Goal: Task Accomplishment & Management: Use online tool/utility

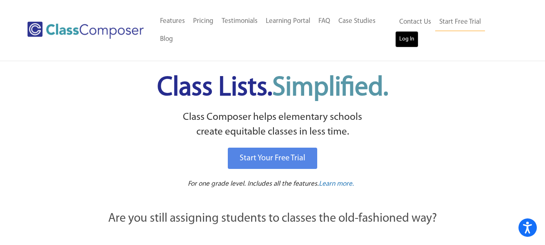
click at [419, 31] on link "Log In" at bounding box center [406, 39] width 23 height 16
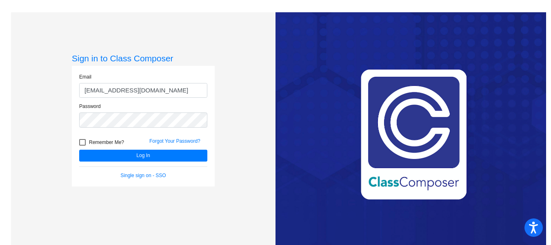
type input "[EMAIL_ADDRESS][DOMAIN_NAME]"
click at [79, 149] on button "Log In" at bounding box center [143, 155] width 128 height 12
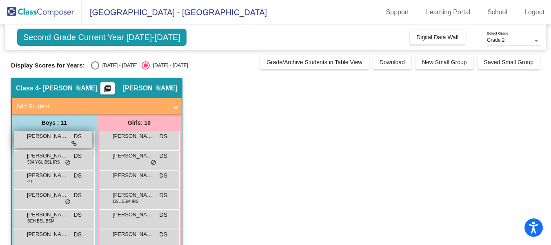
click at [58, 133] on span "[PERSON_NAME]" at bounding box center [47, 136] width 41 height 8
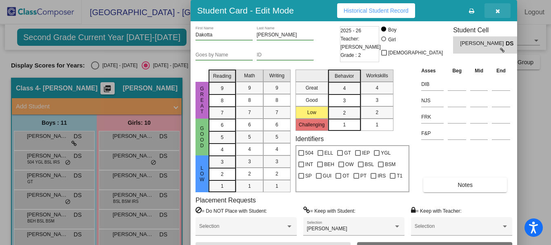
click at [496, 12] on icon "button" at bounding box center [498, 11] width 4 height 6
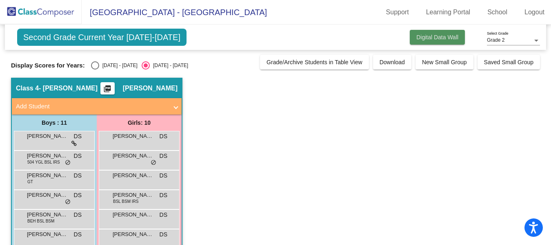
click at [433, 38] on span "Digital Data Wall" at bounding box center [437, 37] width 42 height 7
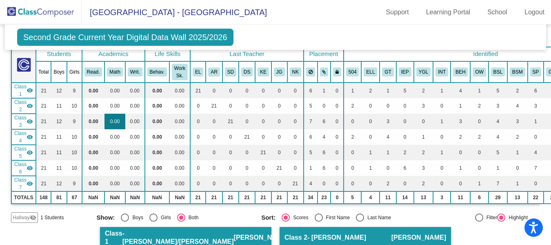
scroll to position [51, 0]
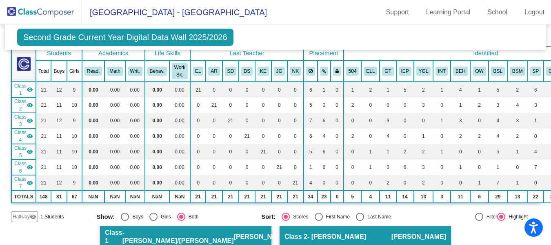
click at [21, 88] on span "Class 1" at bounding box center [20, 89] width 12 height 15
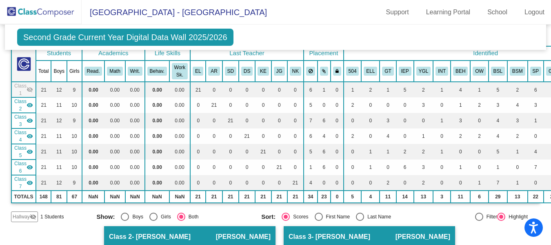
click at [24, 177] on span "Class 7" at bounding box center [20, 182] width 12 height 15
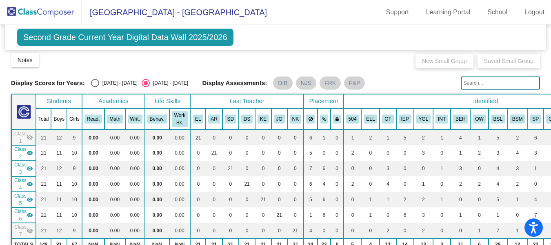
scroll to position [2, 0]
click at [21, 136] on span "Class 1" at bounding box center [20, 137] width 12 height 15
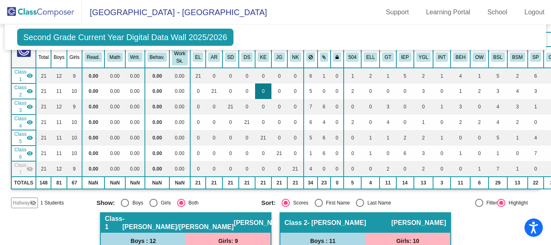
scroll to position [62, 0]
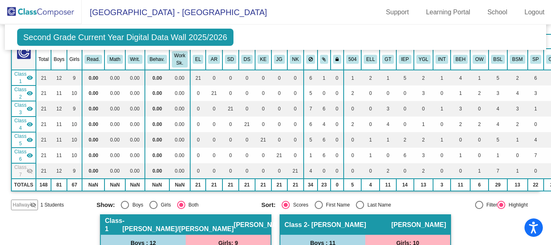
click at [29, 171] on mat-icon "visibility_off" at bounding box center [30, 170] width 7 height 7
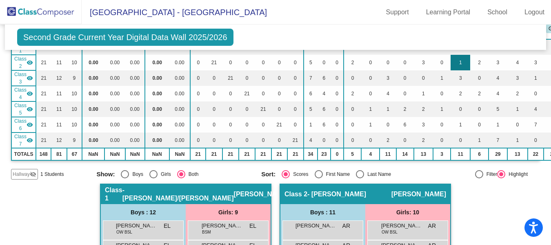
scroll to position [0, 0]
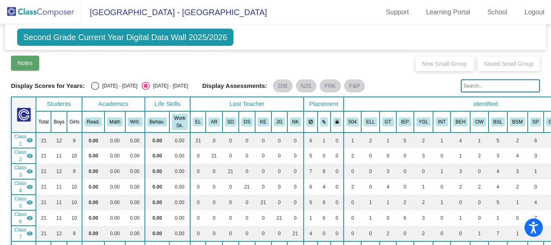
click at [25, 64] on span "Notes" at bounding box center [25, 63] width 15 height 7
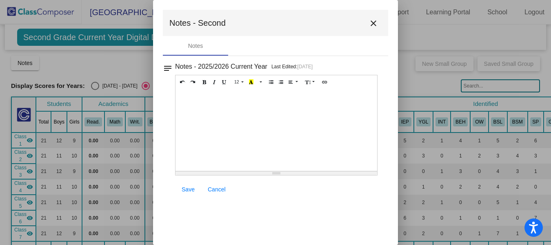
click at [372, 22] on mat-icon "close" at bounding box center [374, 23] width 10 height 10
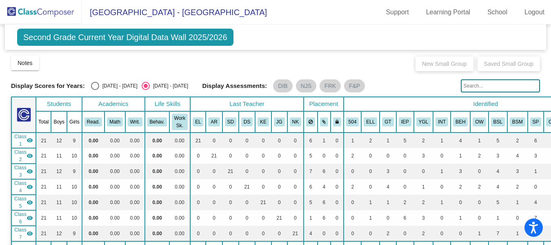
click at [29, 13] on img at bounding box center [41, 12] width 82 height 24
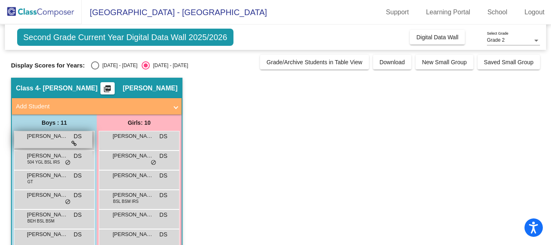
click at [46, 137] on span "[PERSON_NAME]" at bounding box center [47, 136] width 41 height 8
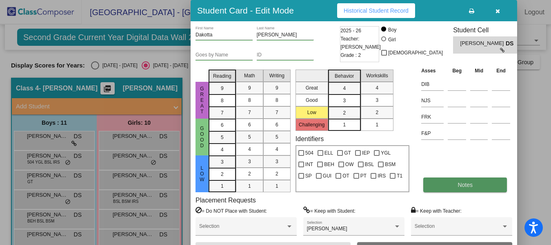
click at [437, 190] on button "Notes" at bounding box center [465, 184] width 84 height 15
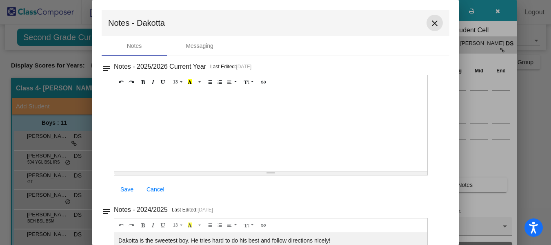
click at [436, 21] on button "close" at bounding box center [435, 23] width 16 height 16
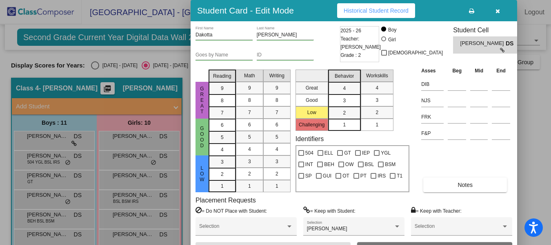
click at [497, 10] on icon "button" at bounding box center [498, 11] width 4 height 6
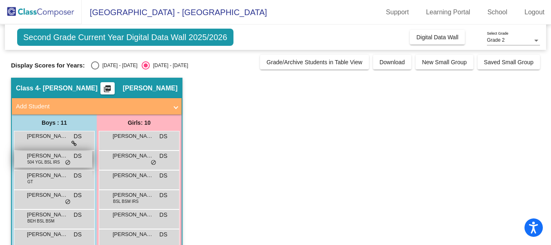
click at [56, 153] on span "[PERSON_NAME]" at bounding box center [47, 155] width 41 height 8
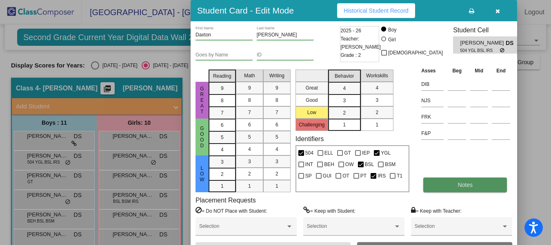
click at [461, 187] on span "Notes" at bounding box center [465, 184] width 15 height 7
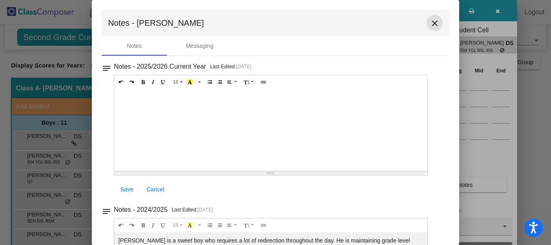
click at [430, 23] on mat-icon "close" at bounding box center [435, 23] width 10 height 10
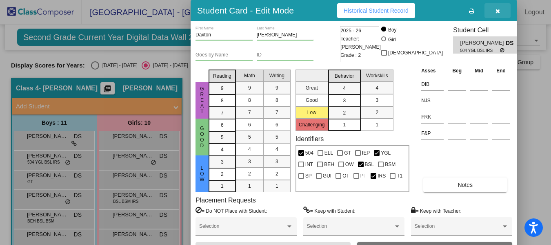
click at [498, 10] on icon "button" at bounding box center [498, 11] width 4 height 6
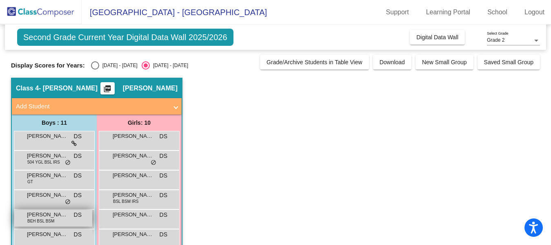
click at [56, 219] on div "[PERSON_NAME] BEH BSL BSM DS lock do_not_disturb_alt" at bounding box center [53, 217] width 78 height 17
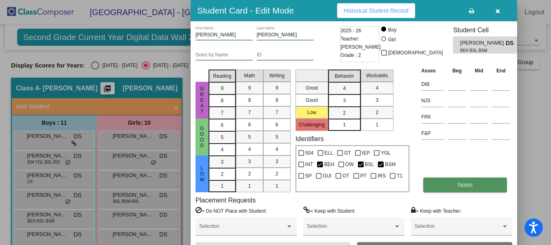
click at [436, 186] on button "Notes" at bounding box center [465, 184] width 84 height 15
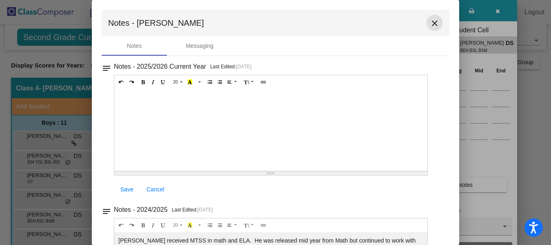
click at [430, 20] on mat-icon "close" at bounding box center [435, 23] width 10 height 10
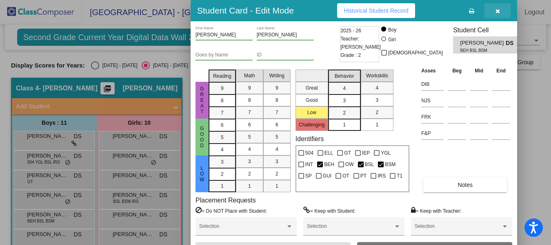
click at [497, 15] on button "button" at bounding box center [498, 10] width 26 height 15
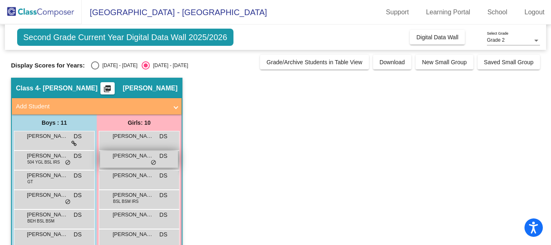
click at [147, 156] on span "[PERSON_NAME]" at bounding box center [133, 155] width 41 height 8
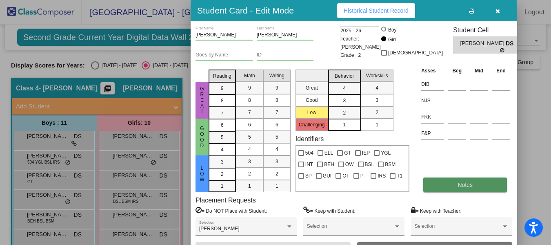
click at [447, 181] on button "Notes" at bounding box center [465, 184] width 84 height 15
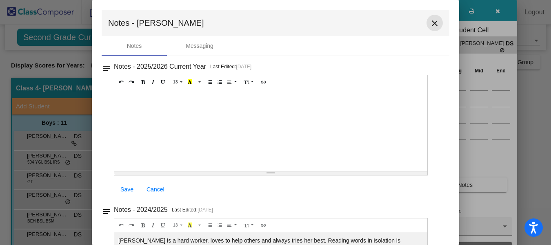
click at [430, 27] on mat-icon "close" at bounding box center [435, 23] width 10 height 10
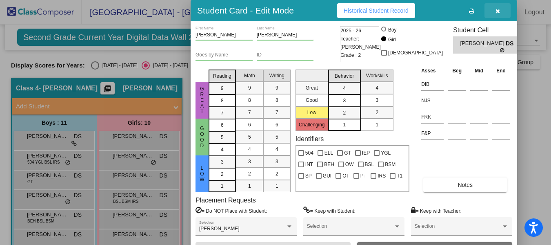
click at [496, 9] on icon "button" at bounding box center [498, 11] width 4 height 6
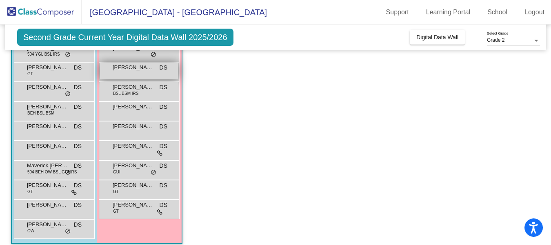
scroll to position [115, 0]
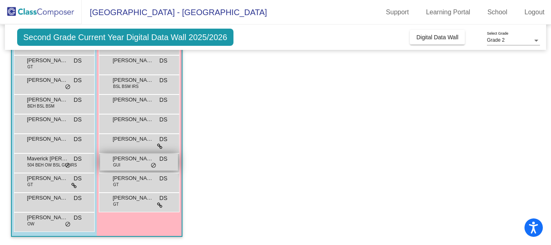
click at [121, 160] on span "[PERSON_NAME]" at bounding box center [133, 158] width 41 height 8
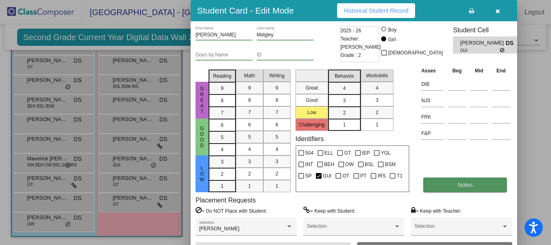
click at [476, 186] on button "Notes" at bounding box center [465, 184] width 84 height 15
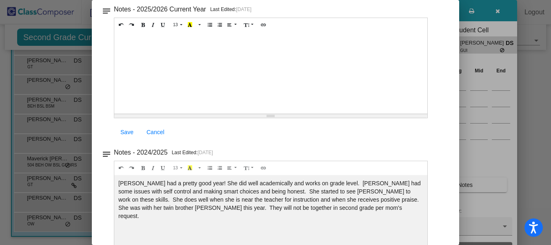
scroll to position [0, 0]
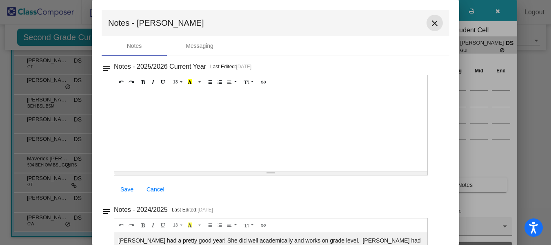
click at [433, 23] on mat-icon "close" at bounding box center [435, 23] width 10 height 10
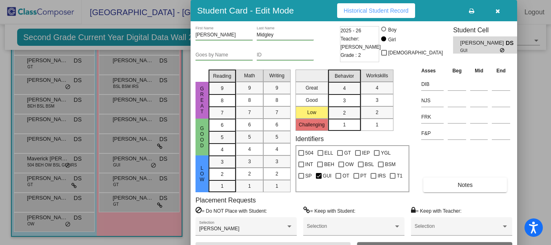
click at [70, 222] on div at bounding box center [275, 122] width 551 height 245
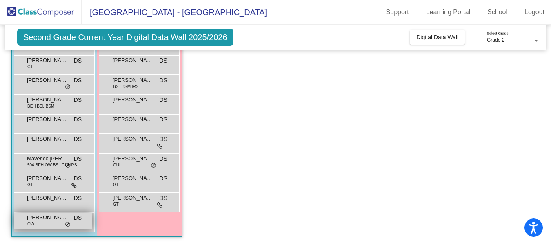
click at [41, 222] on div "[PERSON_NAME] [PERSON_NAME] DS lock do_not_disturb_alt" at bounding box center [53, 220] width 78 height 17
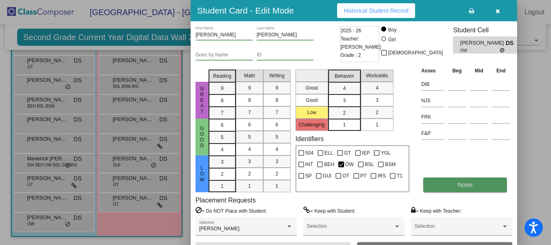
click at [445, 187] on button "Notes" at bounding box center [465, 184] width 84 height 15
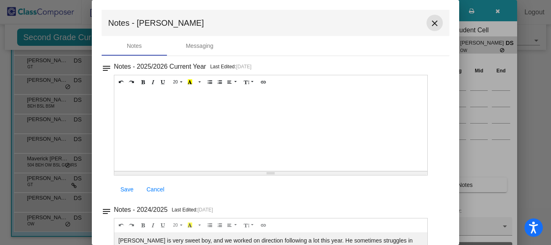
click at [432, 23] on mat-icon "close" at bounding box center [435, 23] width 10 height 10
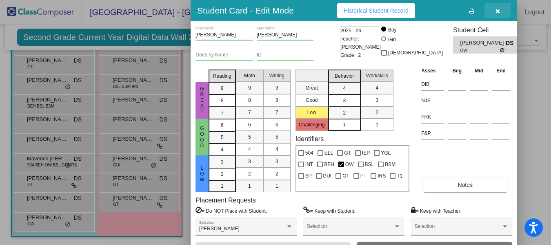
click at [500, 12] on icon "button" at bounding box center [498, 11] width 4 height 6
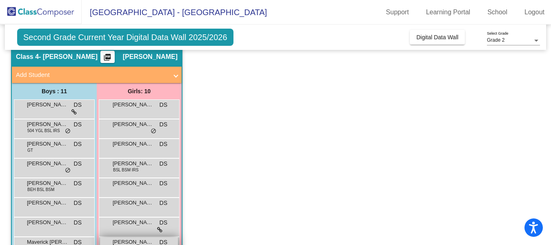
scroll to position [31, 0]
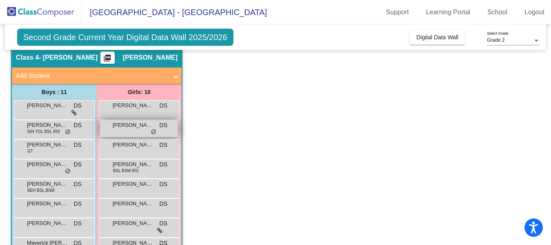
click at [125, 125] on span "[PERSON_NAME]" at bounding box center [133, 125] width 41 height 8
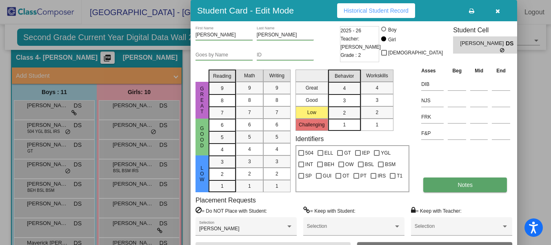
click at [446, 180] on button "Notes" at bounding box center [465, 184] width 84 height 15
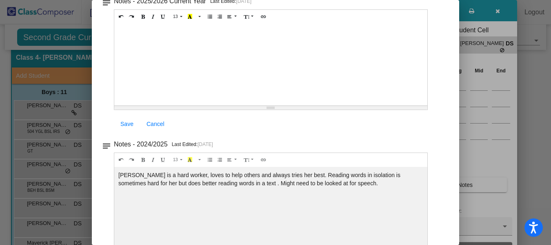
scroll to position [0, 0]
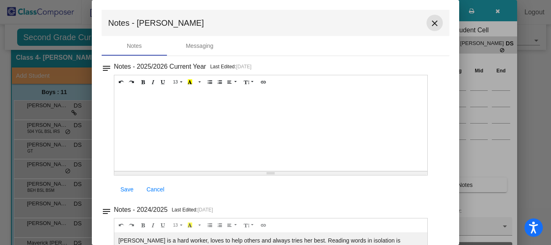
click at [430, 22] on mat-icon "close" at bounding box center [435, 23] width 10 height 10
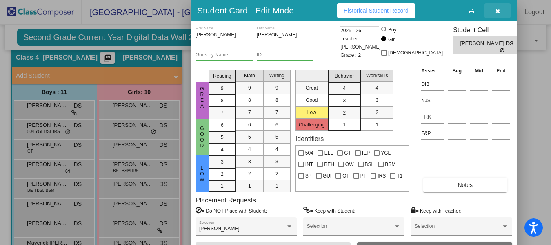
click at [492, 12] on button "button" at bounding box center [498, 10] width 26 height 15
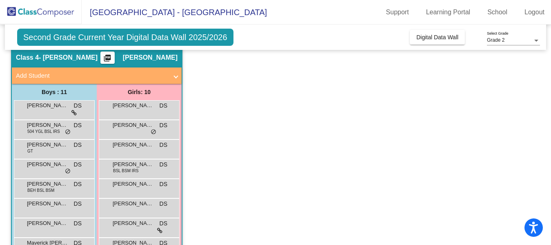
click at [129, 37] on span "Second Grade Current Year Digital Data Wall 2025/2026" at bounding box center [125, 37] width 216 height 17
click at [57, 109] on span "[PERSON_NAME]" at bounding box center [47, 105] width 41 height 8
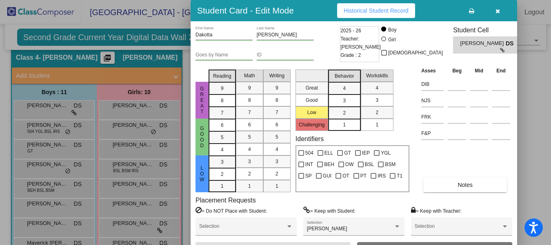
click at [363, 40] on span "Teacher: [PERSON_NAME]" at bounding box center [361, 43] width 40 height 16
click at [359, 9] on span "Historical Student Record" at bounding box center [376, 10] width 65 height 7
click at [109, 138] on div at bounding box center [275, 122] width 551 height 245
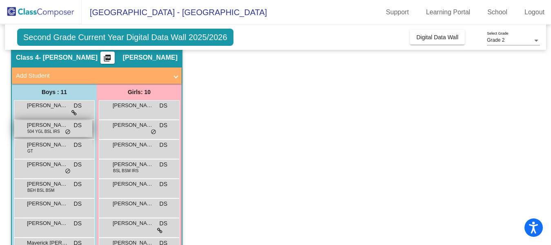
click at [45, 133] on span "504 YGL BSL IRS" at bounding box center [43, 131] width 33 height 6
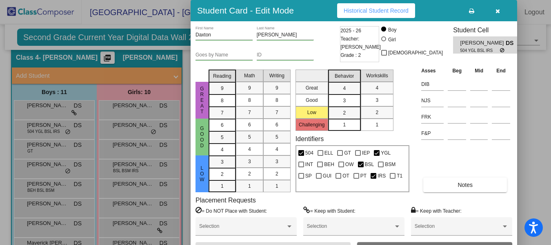
click at [398, 4] on button "Historical Student Record" at bounding box center [376, 10] width 78 height 15
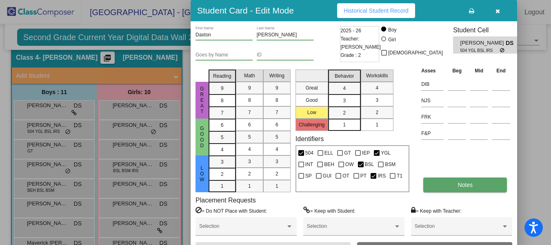
click at [453, 183] on button "Notes" at bounding box center [465, 184] width 84 height 15
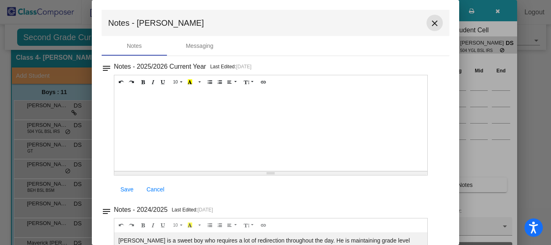
click at [432, 19] on mat-icon "close" at bounding box center [435, 23] width 10 height 10
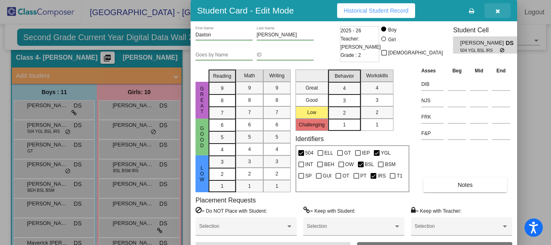
click at [501, 7] on button "button" at bounding box center [498, 10] width 26 height 15
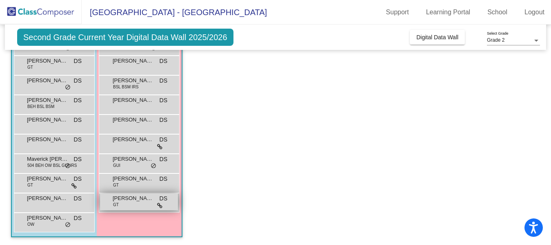
scroll to position [115, 0]
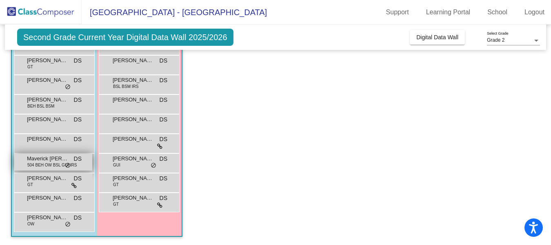
click at [62, 164] on span "504 BEH OW BSL GUI IRS" at bounding box center [51, 165] width 49 height 6
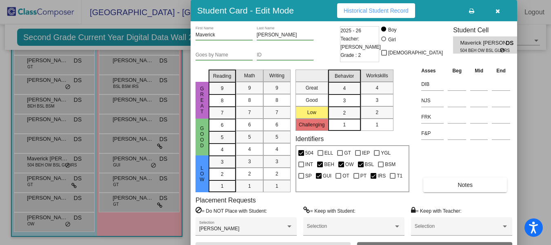
click at [383, 13] on span "Historical Student Record" at bounding box center [376, 10] width 65 height 7
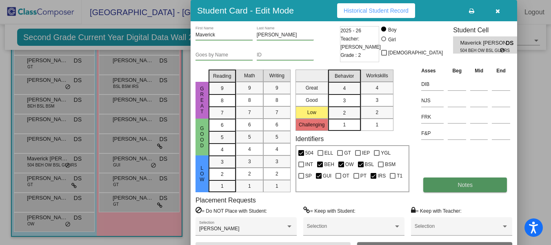
click at [457, 182] on button "Notes" at bounding box center [465, 184] width 84 height 15
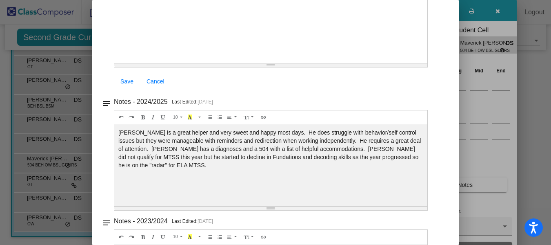
scroll to position [0, 0]
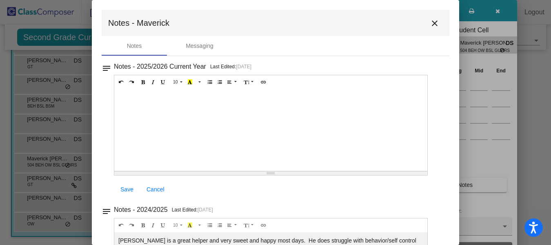
click at [430, 24] on mat-icon "close" at bounding box center [435, 23] width 10 height 10
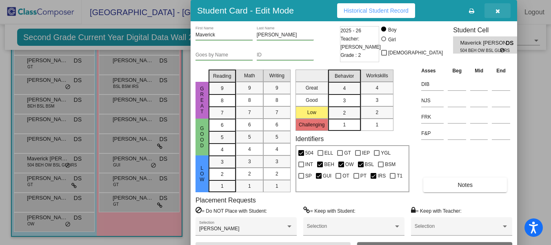
click at [498, 15] on button "button" at bounding box center [498, 10] width 26 height 15
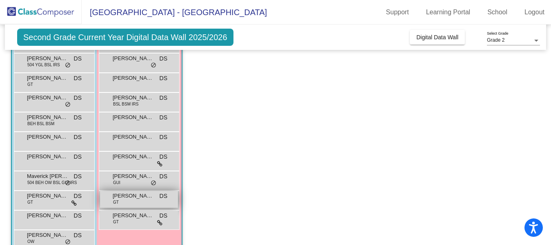
scroll to position [96, 0]
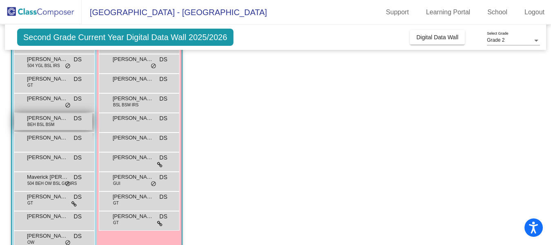
click at [30, 125] on span "BEH BSL BSM" at bounding box center [40, 124] width 27 height 6
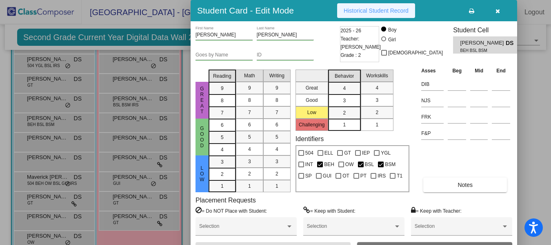
click at [375, 13] on span "Historical Student Record" at bounding box center [376, 10] width 65 height 7
click at [501, 10] on button "button" at bounding box center [498, 10] width 26 height 15
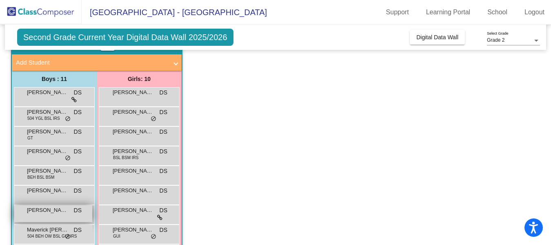
scroll to position [115, 0]
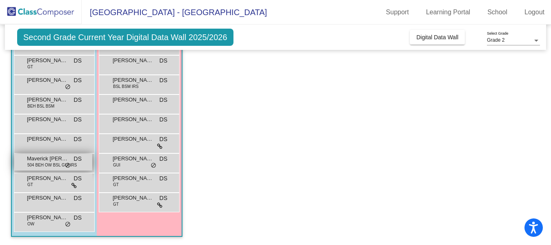
click at [55, 157] on span "Maverick [PERSON_NAME]" at bounding box center [47, 158] width 41 height 8
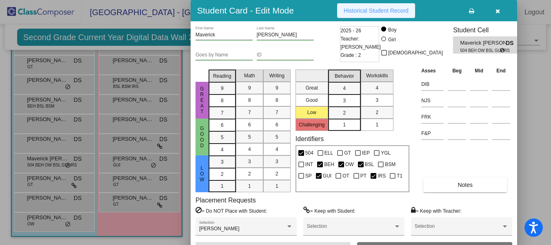
click at [379, 6] on button "Historical Student Record" at bounding box center [376, 10] width 78 height 15
click at [498, 10] on icon "button" at bounding box center [498, 11] width 4 height 6
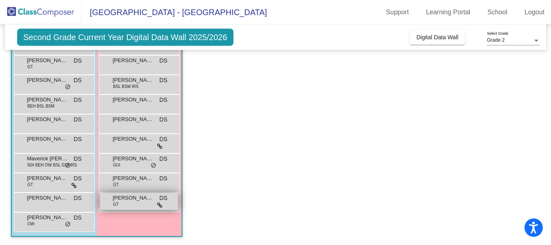
click at [111, 204] on div "[PERSON_NAME] GT DS lock do_not_disturb_alt" at bounding box center [139, 201] width 78 height 17
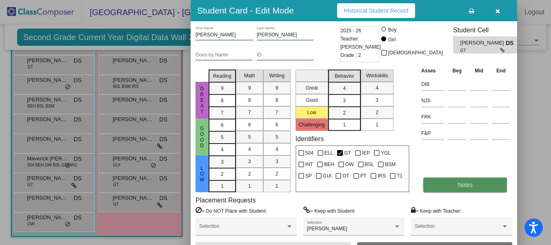
click at [443, 185] on button "Notes" at bounding box center [465, 184] width 84 height 15
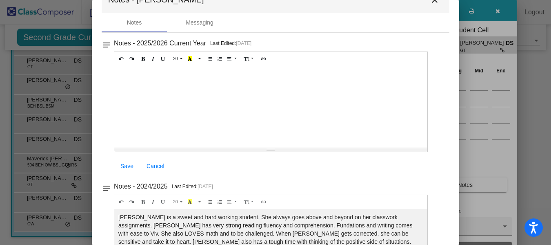
scroll to position [0, 0]
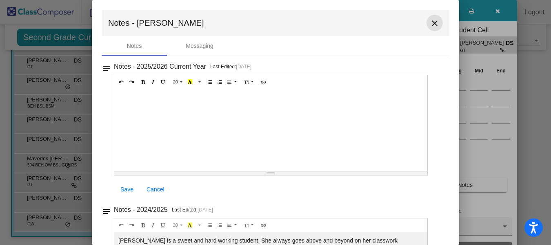
click at [430, 22] on mat-icon "close" at bounding box center [435, 23] width 10 height 10
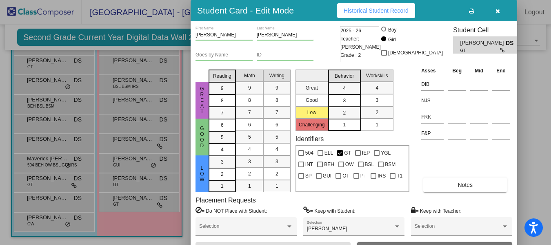
click at [119, 189] on div at bounding box center [275, 122] width 551 height 245
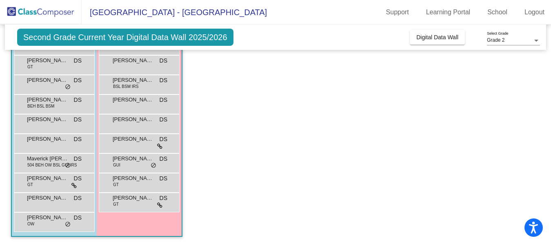
click at [119, 189] on div "[PERSON_NAME] GT DS lock do_not_disturb_alt" at bounding box center [139, 181] width 78 height 17
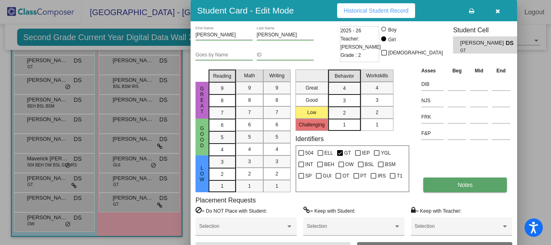
click at [436, 183] on button "Notes" at bounding box center [465, 184] width 84 height 15
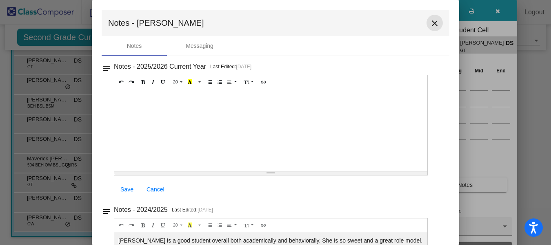
click at [432, 21] on mat-icon "close" at bounding box center [435, 23] width 10 height 10
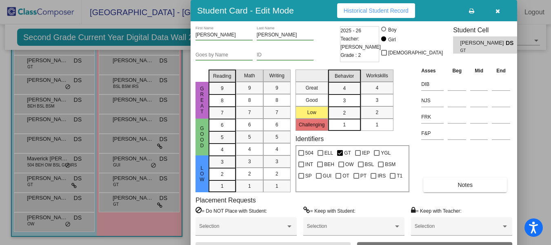
click at [137, 156] on div at bounding box center [275, 122] width 551 height 245
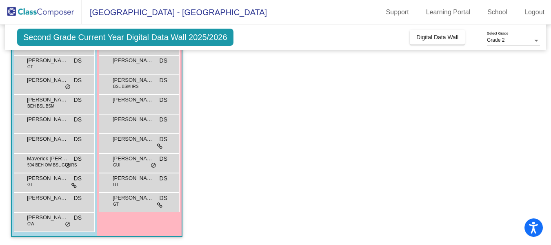
click at [137, 156] on span "[PERSON_NAME]" at bounding box center [133, 158] width 41 height 8
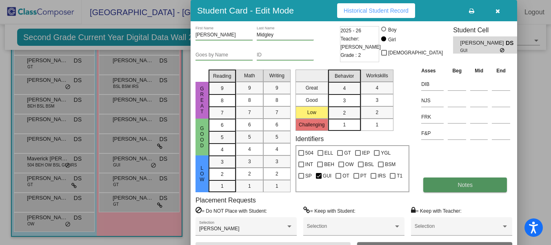
click at [434, 189] on button "Notes" at bounding box center [465, 184] width 84 height 15
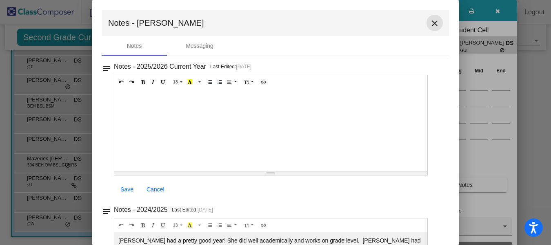
click at [432, 21] on mat-icon "close" at bounding box center [435, 23] width 10 height 10
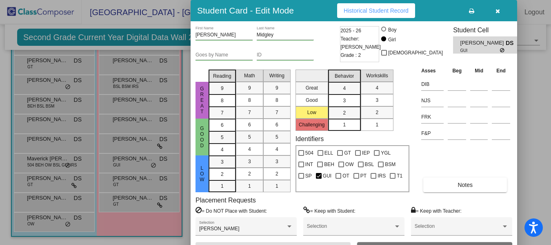
click at [375, 6] on button "Historical Student Record" at bounding box center [376, 10] width 78 height 15
click at [147, 149] on div at bounding box center [275, 122] width 551 height 245
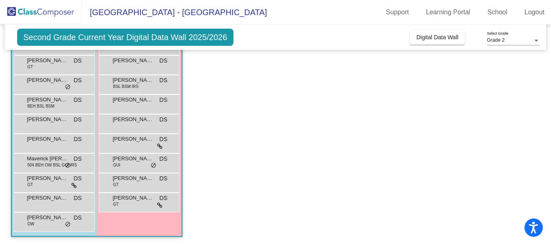
click at [147, 149] on div "[PERSON_NAME] lock do_not_disturb_alt" at bounding box center [139, 142] width 78 height 17
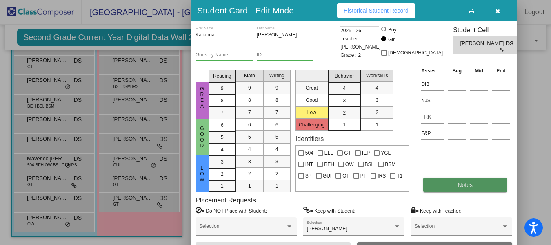
click at [434, 189] on button "Notes" at bounding box center [465, 184] width 84 height 15
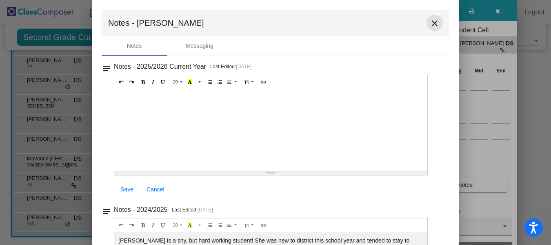
click at [430, 24] on mat-icon "close" at bounding box center [435, 23] width 10 height 10
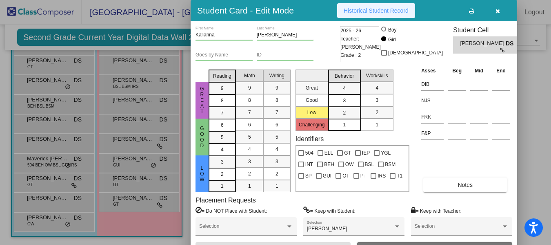
drag, startPoint x: 384, startPoint y: 11, endPoint x: 371, endPoint y: 7, distance: 13.7
click at [371, 7] on button "Historical Student Record" at bounding box center [376, 10] width 78 height 15
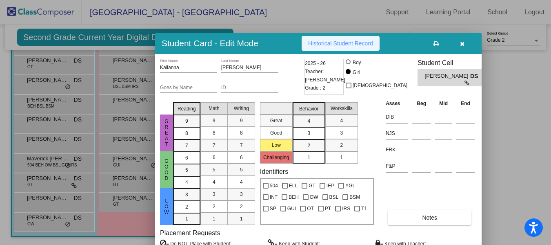
click at [335, 39] on button "Historical Student Record" at bounding box center [341, 43] width 78 height 15
click at [464, 39] on button "button" at bounding box center [462, 43] width 26 height 15
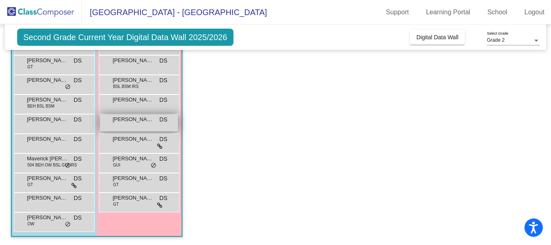
click at [145, 122] on span "[PERSON_NAME]" at bounding box center [133, 119] width 41 height 8
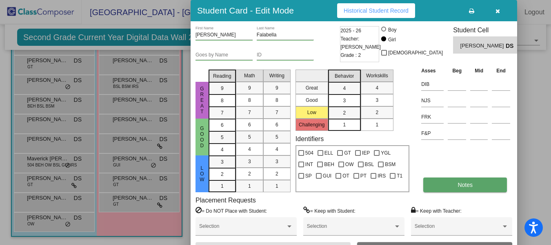
click at [447, 188] on button "Notes" at bounding box center [465, 184] width 84 height 15
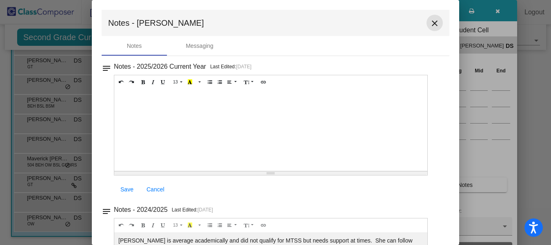
click at [433, 21] on mat-icon "close" at bounding box center [435, 23] width 10 height 10
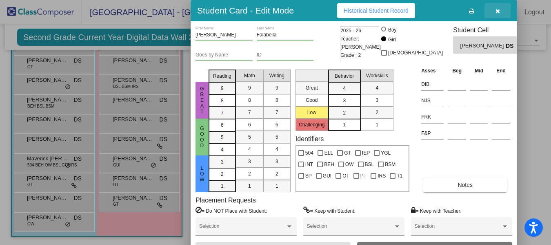
click at [498, 10] on icon "button" at bounding box center [498, 11] width 4 height 6
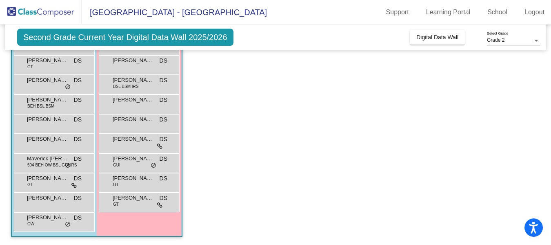
click at [233, 138] on app-classroom "Class 4 - [PERSON_NAME] picture_as_pdf [PERSON_NAME] Add Student First Name Las…" at bounding box center [275, 104] width 529 height 282
click at [135, 125] on div "[PERSON_NAME] DS lock do_not_disturb_alt" at bounding box center [139, 122] width 78 height 17
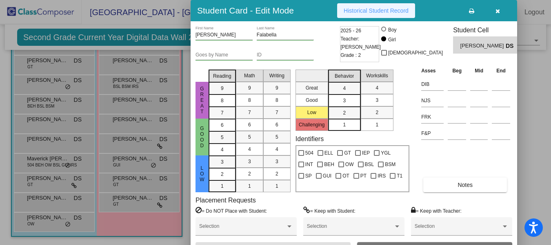
click at [386, 8] on span "Historical Student Record" at bounding box center [376, 10] width 65 height 7
drag, startPoint x: 478, startPoint y: 118, endPoint x: 347, endPoint y: 29, distance: 158.3
click at [347, 29] on div "[PERSON_NAME] First Name [PERSON_NAME] Last Name Goes by Name ID 2025 - 26 Teac…" at bounding box center [354, 141] width 317 height 230
click at [374, 9] on span "Historical Student Record" at bounding box center [376, 10] width 65 height 7
click at [494, 10] on button "button" at bounding box center [498, 10] width 26 height 15
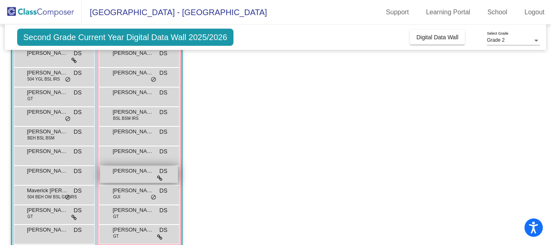
scroll to position [82, 0]
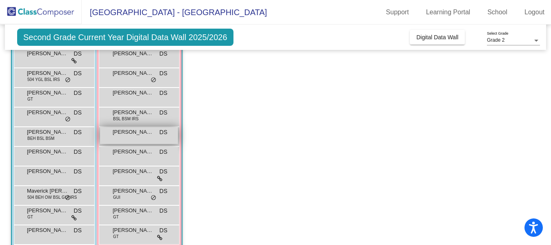
click at [142, 140] on div "[PERSON_NAME] DS lock do_not_disturb_alt" at bounding box center [139, 135] width 78 height 17
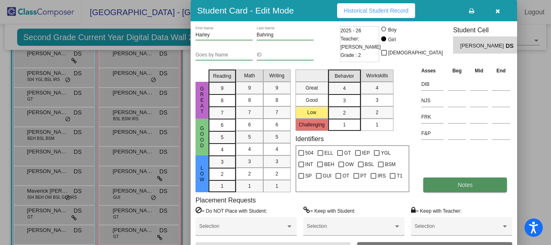
click at [439, 191] on button "Notes" at bounding box center [465, 184] width 84 height 15
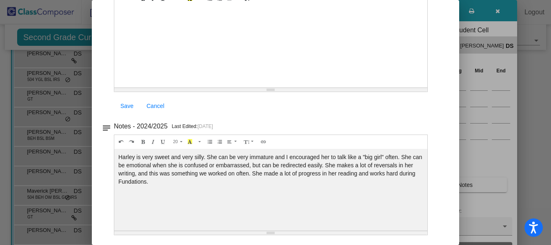
scroll to position [0, 0]
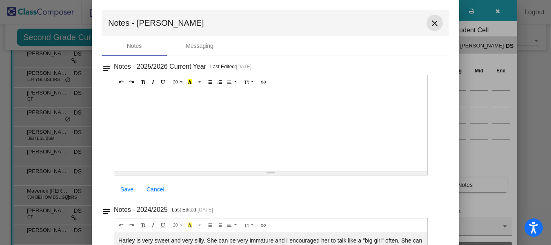
click at [435, 24] on mat-icon "close" at bounding box center [435, 23] width 10 height 10
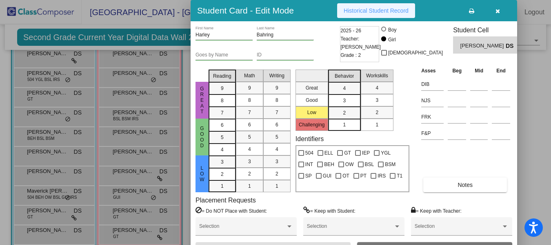
click at [386, 10] on span "Historical Student Record" at bounding box center [376, 10] width 65 height 7
click at [141, 127] on div at bounding box center [275, 122] width 551 height 245
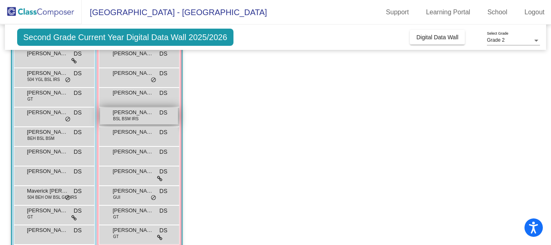
click at [142, 119] on div "[PERSON_NAME] BSL BSM IRS DS lock do_not_disturb_alt" at bounding box center [139, 115] width 78 height 17
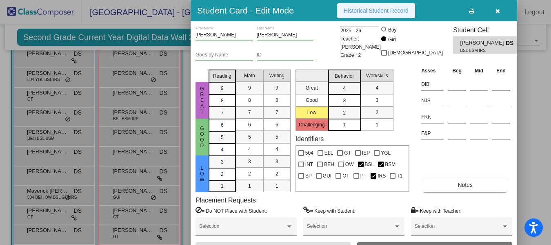
click at [384, 16] on button "Historical Student Record" at bounding box center [376, 10] width 78 height 15
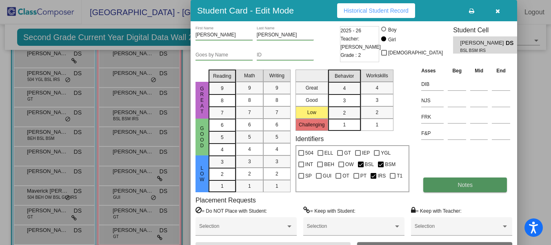
click at [438, 190] on button "Notes" at bounding box center [465, 184] width 84 height 15
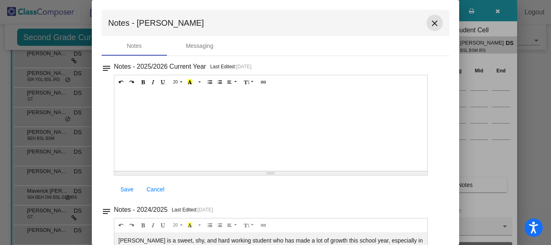
click at [430, 20] on mat-icon "close" at bounding box center [435, 23] width 10 height 10
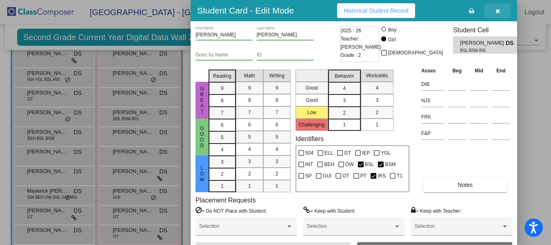
click at [499, 12] on icon "button" at bounding box center [498, 11] width 4 height 6
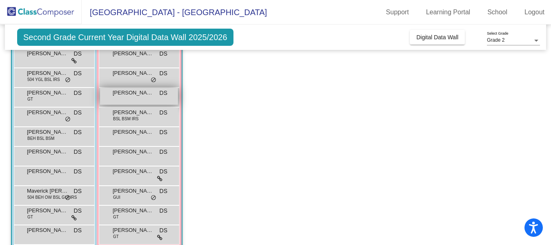
click at [145, 96] on span "[PERSON_NAME]" at bounding box center [133, 93] width 41 height 8
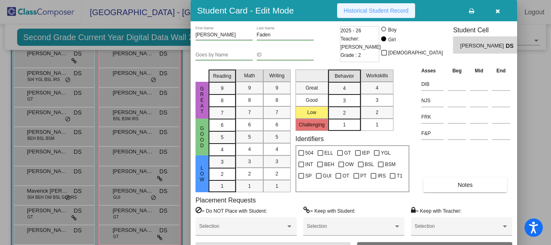
click at [365, 16] on button "Historical Student Record" at bounding box center [376, 10] width 78 height 15
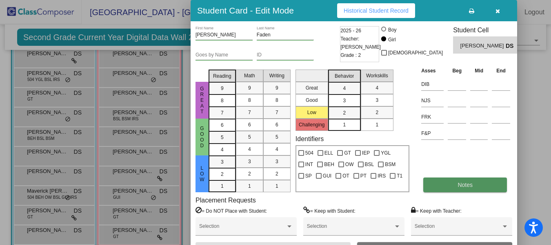
click at [436, 190] on button "Notes" at bounding box center [465, 184] width 84 height 15
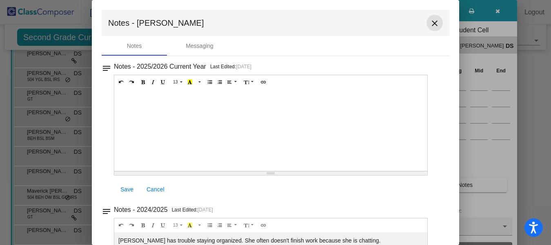
click at [430, 22] on mat-icon "close" at bounding box center [435, 23] width 10 height 10
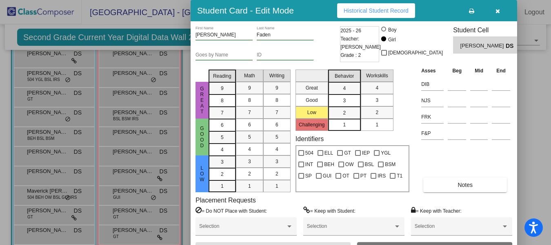
click at [151, 83] on div at bounding box center [275, 122] width 551 height 245
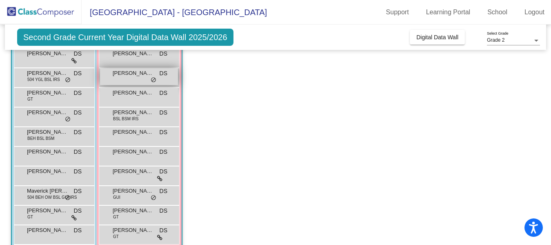
click at [131, 78] on div "[PERSON_NAME] [PERSON_NAME] lock do_not_disturb_alt" at bounding box center [139, 76] width 78 height 17
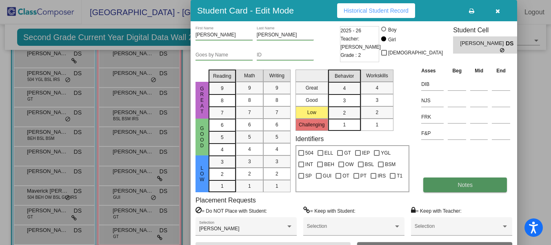
click at [435, 186] on button "Notes" at bounding box center [465, 184] width 84 height 15
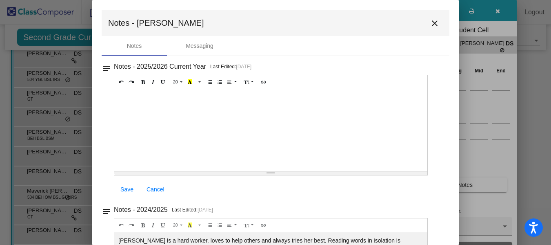
click at [430, 21] on mat-icon "close" at bounding box center [435, 23] width 10 height 10
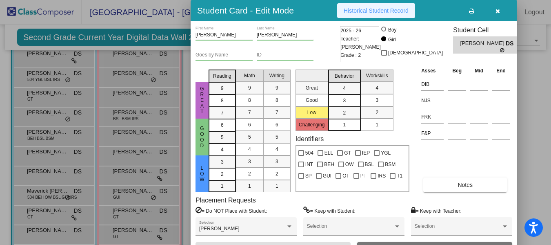
click at [390, 6] on button "Historical Student Record" at bounding box center [376, 10] width 78 height 15
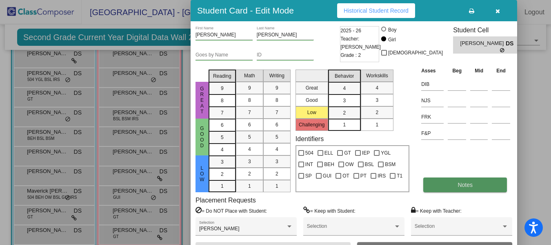
click at [440, 183] on button "Notes" at bounding box center [465, 184] width 84 height 15
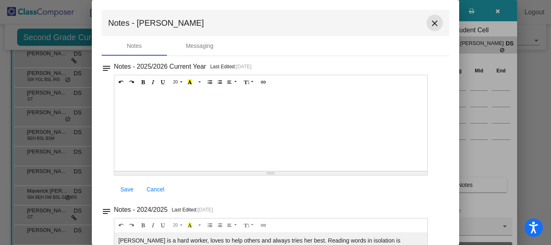
click at [430, 23] on mat-icon "close" at bounding box center [435, 23] width 10 height 10
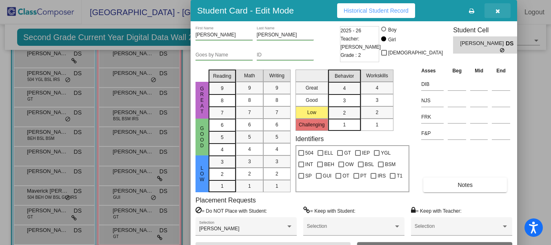
click at [499, 11] on icon "button" at bounding box center [498, 11] width 4 height 6
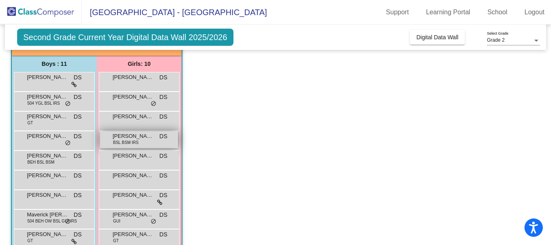
scroll to position [58, 0]
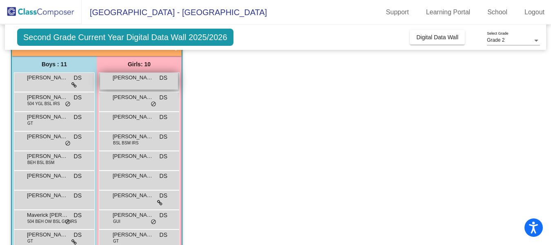
click at [142, 75] on span "[PERSON_NAME]" at bounding box center [133, 77] width 41 height 8
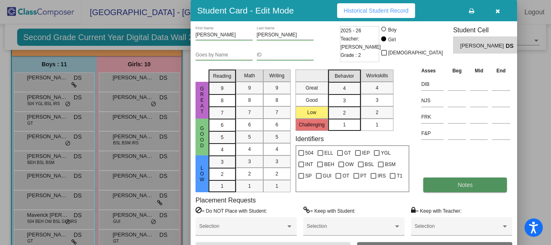
click at [442, 185] on button "Notes" at bounding box center [465, 184] width 84 height 15
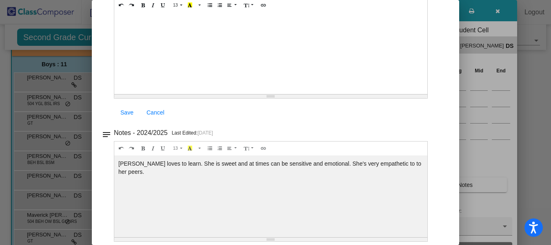
scroll to position [0, 0]
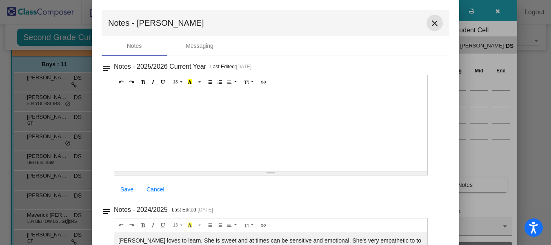
click at [430, 25] on mat-icon "close" at bounding box center [435, 23] width 10 height 10
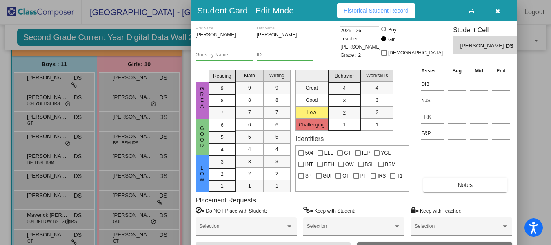
click at [34, 137] on div at bounding box center [275, 122] width 551 height 245
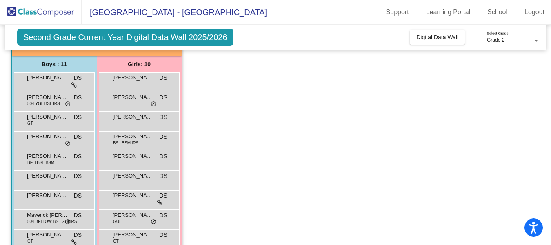
click at [34, 137] on span "[PERSON_NAME]" at bounding box center [47, 136] width 41 height 8
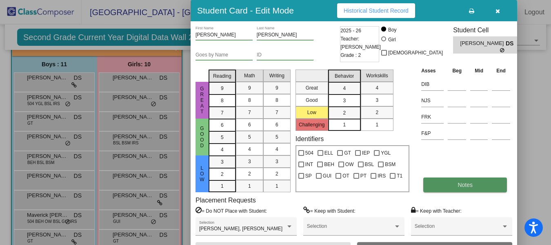
click at [446, 180] on button "Notes" at bounding box center [465, 184] width 84 height 15
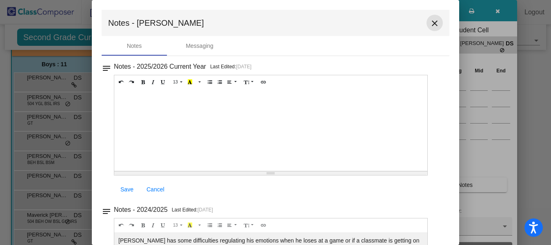
click at [430, 23] on mat-icon "close" at bounding box center [435, 23] width 10 height 10
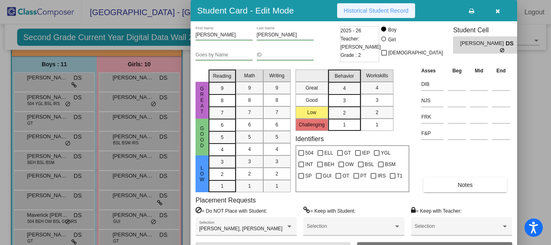
click at [380, 10] on span "Historical Student Record" at bounding box center [376, 10] width 65 height 7
click at [496, 9] on icon "button" at bounding box center [498, 11] width 4 height 6
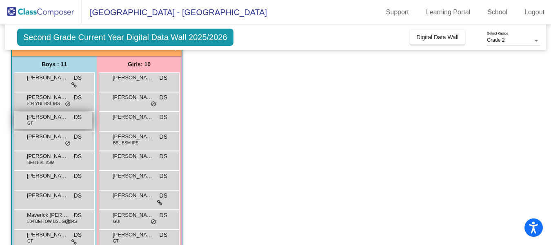
click at [41, 120] on span "[PERSON_NAME]" at bounding box center [47, 117] width 41 height 8
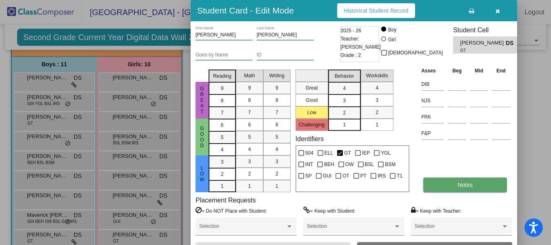
click at [456, 179] on button "Notes" at bounding box center [465, 184] width 84 height 15
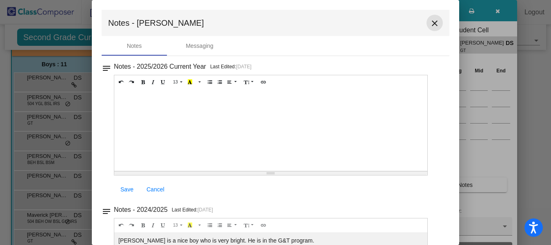
click at [432, 24] on mat-icon "close" at bounding box center [435, 23] width 10 height 10
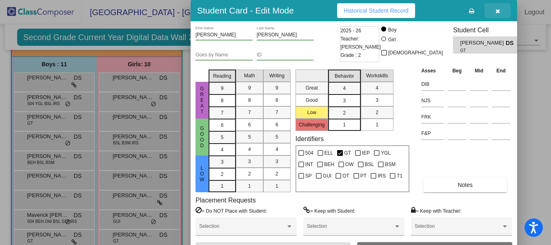
click at [500, 13] on icon "button" at bounding box center [498, 11] width 4 height 6
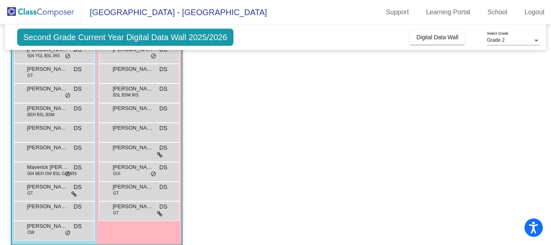
scroll to position [107, 0]
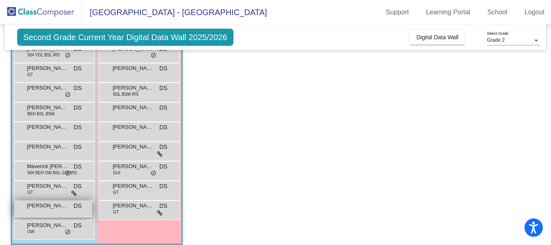
click at [52, 212] on div "[PERSON_NAME] DS lock do_not_disturb_alt" at bounding box center [53, 208] width 78 height 17
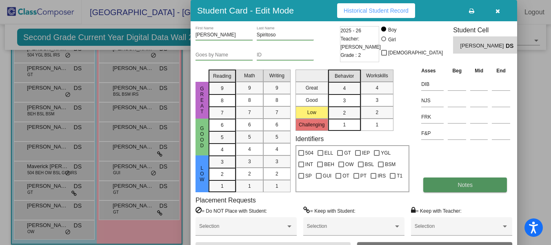
click at [434, 188] on button "Notes" at bounding box center [465, 184] width 84 height 15
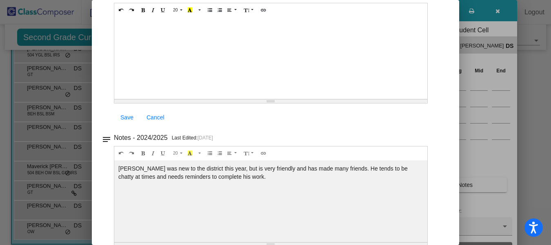
scroll to position [0, 0]
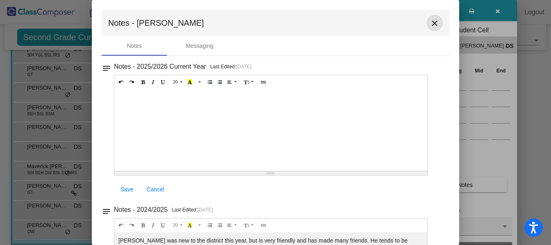
click at [430, 25] on mat-icon "close" at bounding box center [435, 23] width 10 height 10
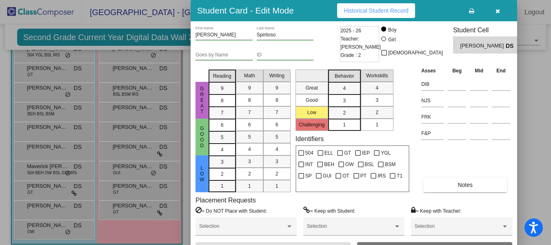
click at [51, 232] on div at bounding box center [275, 122] width 551 height 245
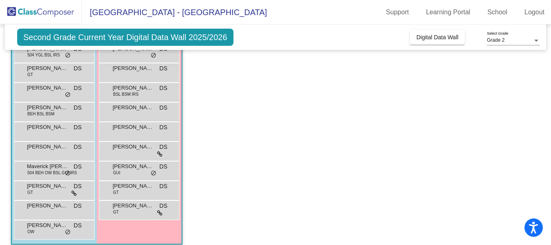
click at [51, 232] on div "[PERSON_NAME] [PERSON_NAME] DS lock do_not_disturb_alt" at bounding box center [53, 228] width 78 height 17
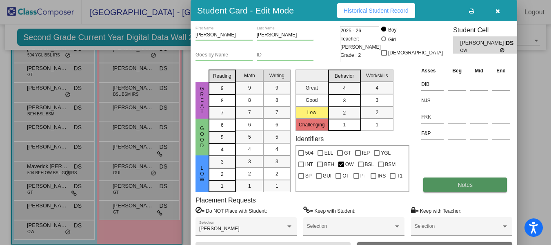
click at [459, 187] on span "Notes" at bounding box center [465, 184] width 15 height 7
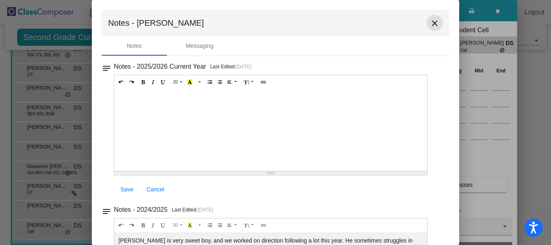
click at [430, 21] on mat-icon "close" at bounding box center [435, 23] width 10 height 10
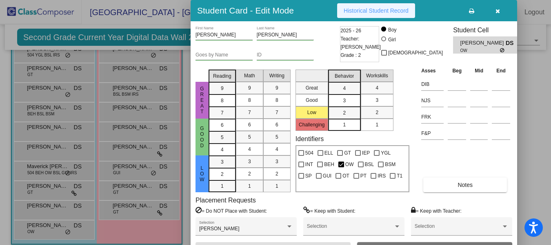
click at [368, 11] on span "Historical Student Record" at bounding box center [376, 10] width 65 height 7
click at [499, 13] on icon "button" at bounding box center [498, 11] width 4 height 6
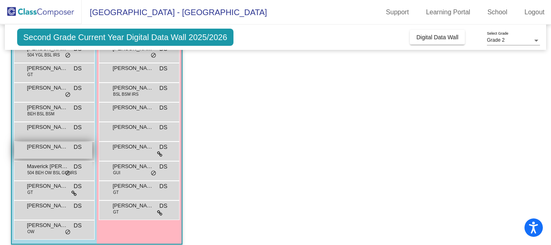
click at [56, 156] on div "[PERSON_NAME] DS lock do_not_disturb_alt" at bounding box center [53, 150] width 78 height 17
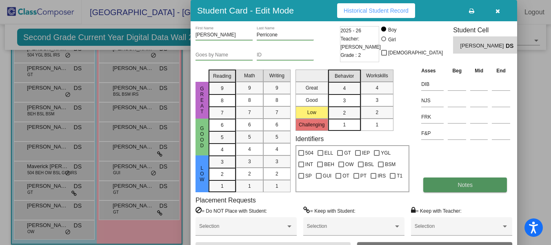
click at [468, 186] on span "Notes" at bounding box center [465, 184] width 15 height 7
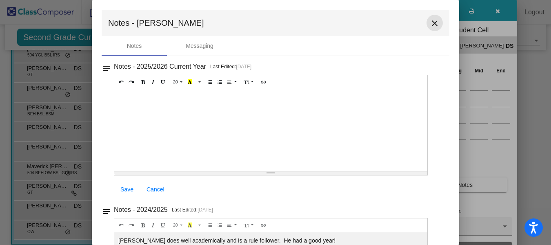
click at [437, 24] on button "close" at bounding box center [435, 23] width 16 height 16
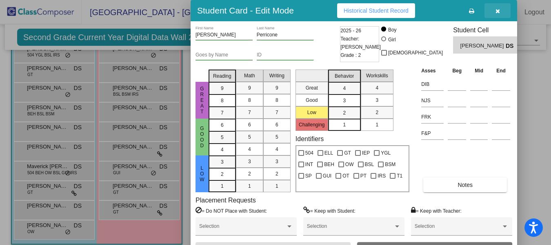
click at [501, 11] on button "button" at bounding box center [498, 10] width 26 height 15
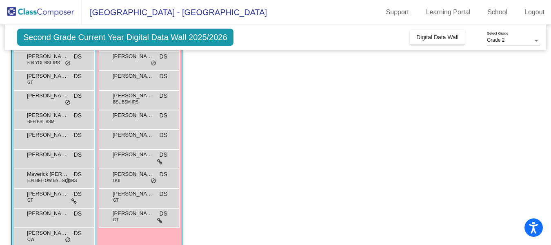
scroll to position [98, 0]
click at [39, 140] on div "[PERSON_NAME] DS lock do_not_disturb_alt" at bounding box center [53, 139] width 78 height 17
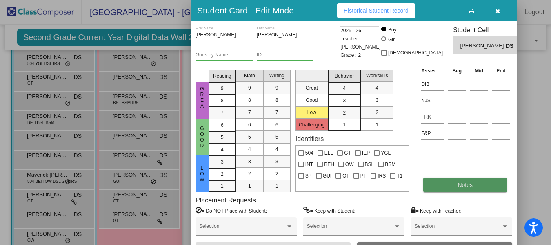
click at [444, 186] on button "Notes" at bounding box center [465, 184] width 84 height 15
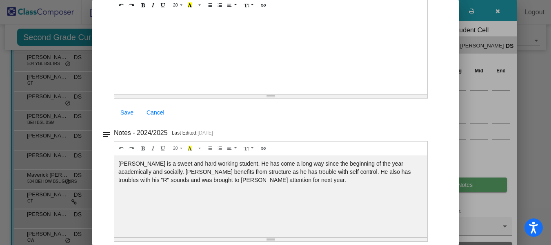
scroll to position [0, 0]
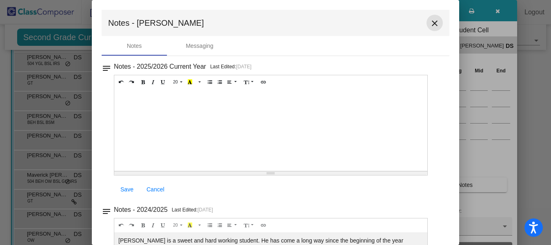
click at [430, 25] on mat-icon "close" at bounding box center [435, 23] width 10 height 10
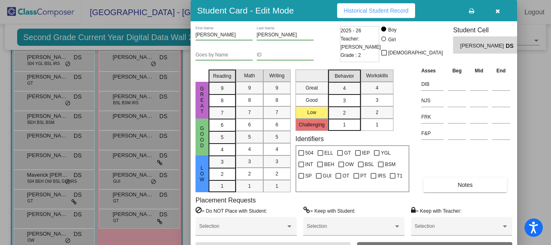
click at [355, 5] on button "Historical Student Record" at bounding box center [376, 10] width 78 height 15
click at [500, 10] on icon "button" at bounding box center [498, 11] width 4 height 6
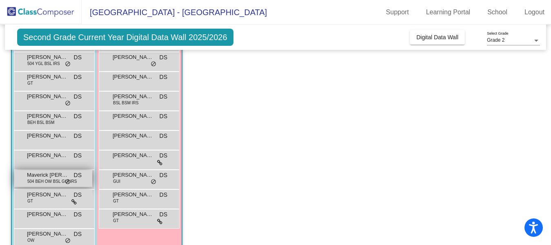
click at [42, 175] on span "Maverick [PERSON_NAME]" at bounding box center [47, 175] width 41 height 8
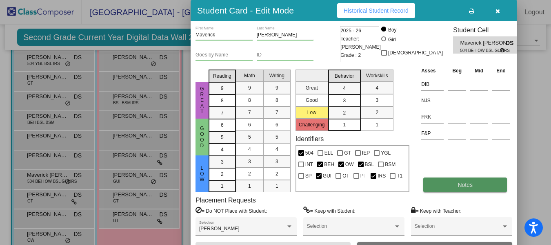
click at [443, 185] on button "Notes" at bounding box center [465, 184] width 84 height 15
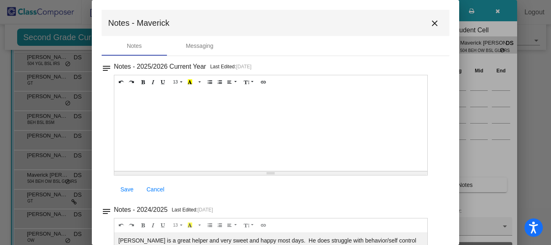
click at [430, 22] on mat-icon "close" at bounding box center [435, 23] width 10 height 10
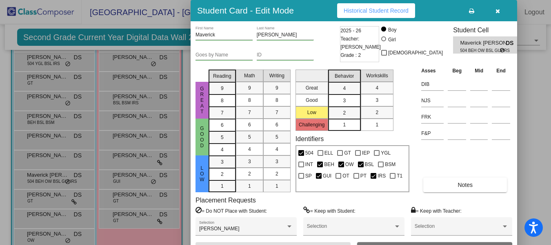
click at [46, 130] on div at bounding box center [275, 122] width 551 height 245
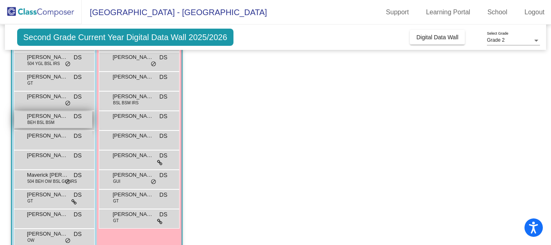
click at [49, 121] on span "BEH BSL BSM" at bounding box center [40, 122] width 27 height 6
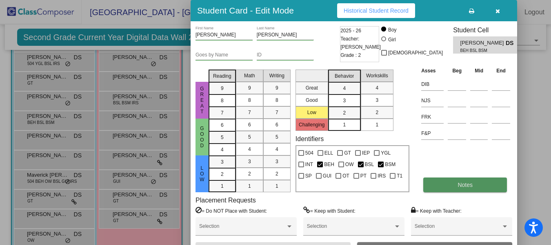
click at [470, 183] on span "Notes" at bounding box center [465, 184] width 15 height 7
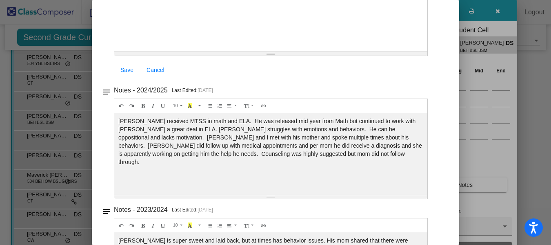
scroll to position [120, 0]
click at [523, 126] on div at bounding box center [275, 122] width 551 height 245
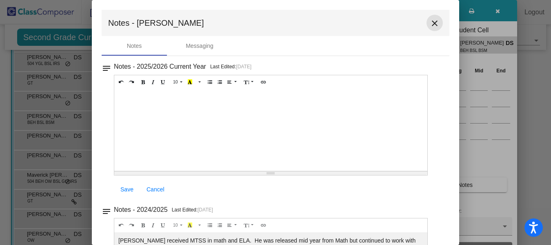
click at [430, 19] on mat-icon "close" at bounding box center [435, 23] width 10 height 10
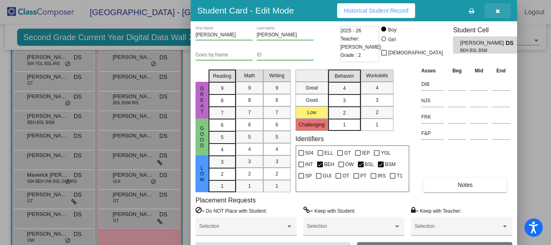
click at [495, 8] on button "button" at bounding box center [498, 10] width 26 height 15
